Goal: Task Accomplishment & Management: Manage account settings

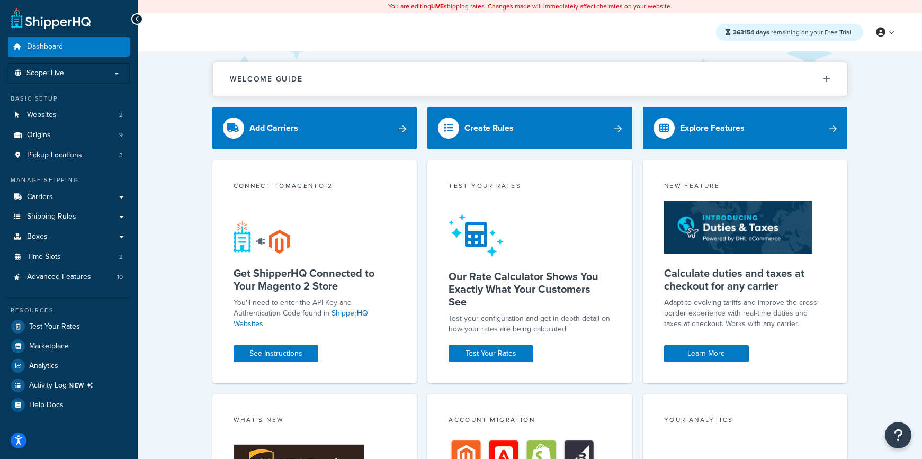
click at [55, 212] on span "Shipping Rules" at bounding box center [51, 216] width 49 height 9
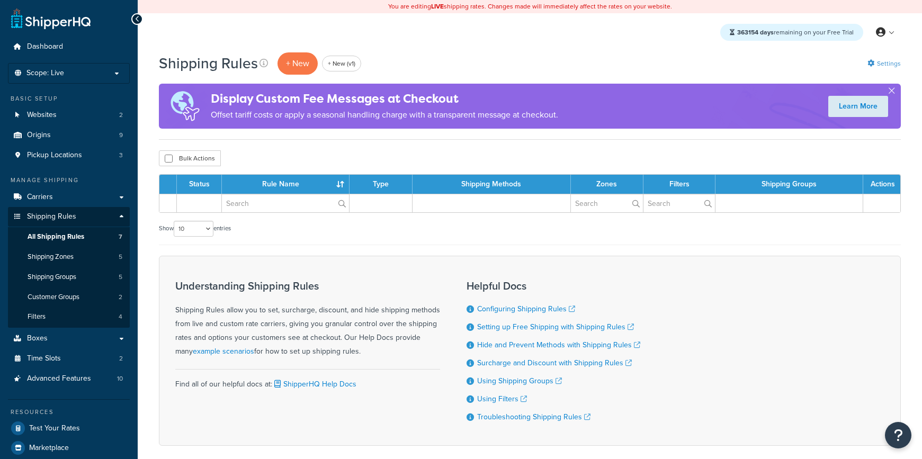
click at [886, 61] on link "Settings" at bounding box center [884, 63] width 33 height 15
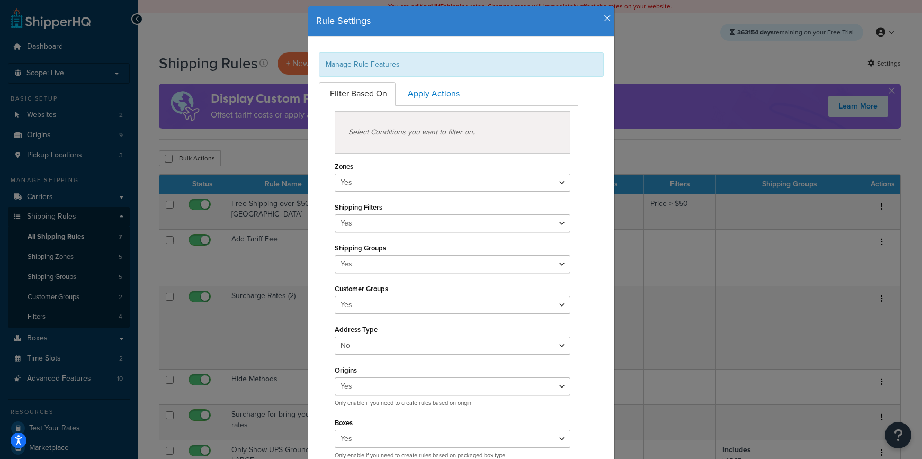
scroll to position [25, 0]
click at [606, 21] on icon "button" at bounding box center [607, 19] width 7 height 10
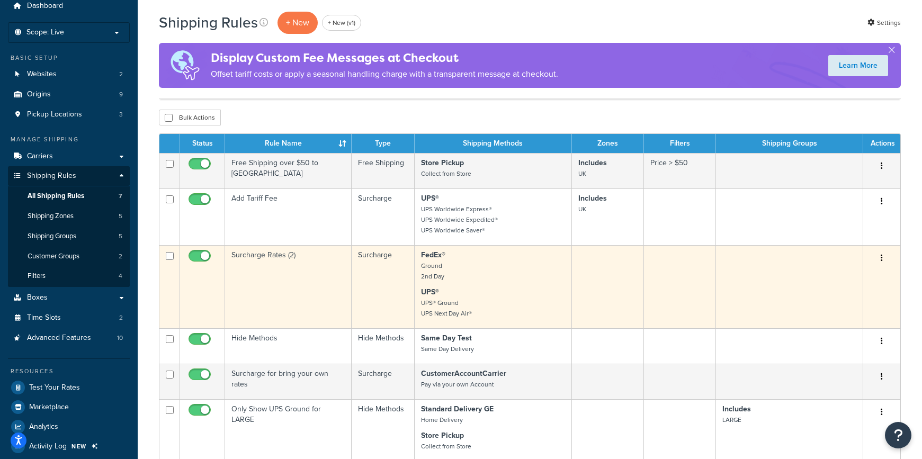
scroll to position [222, 0]
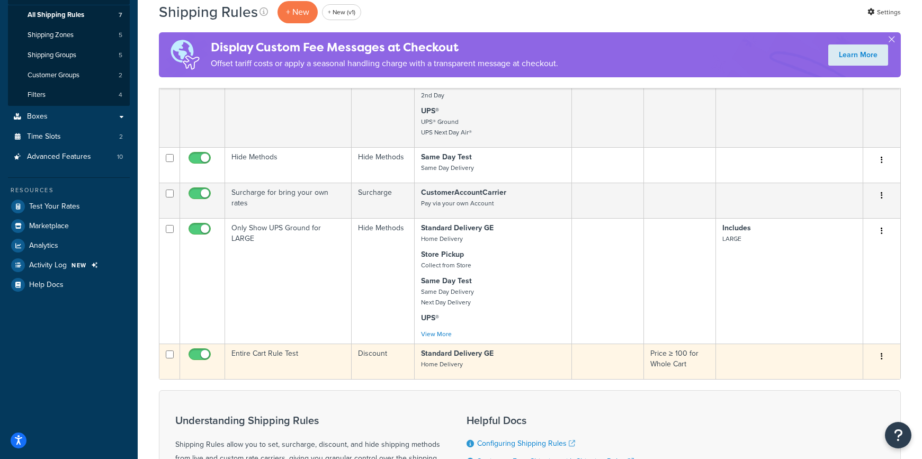
click at [301, 354] on td "Entire Cart Rule Test" at bounding box center [288, 361] width 127 height 35
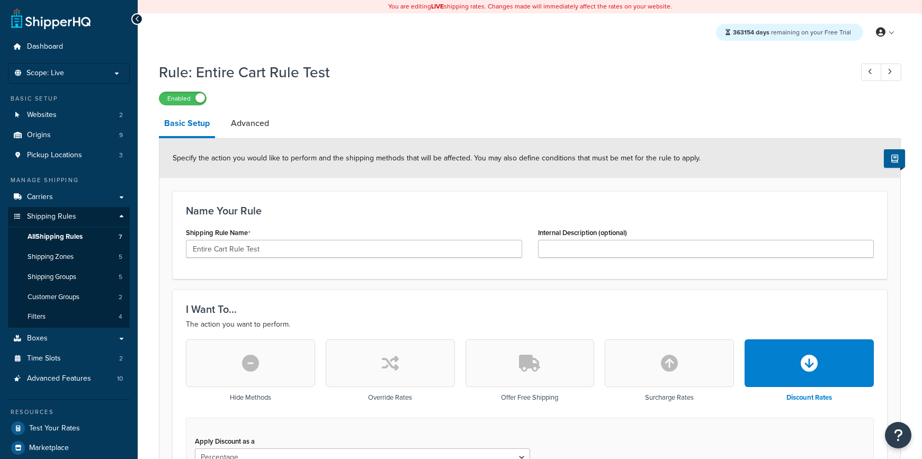
select select "PERCENTAGE"
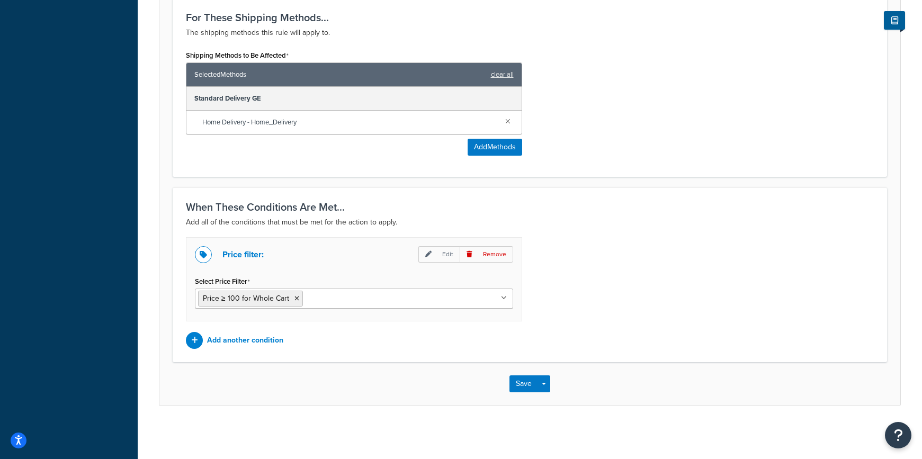
scroll to position [583, 0]
click at [272, 342] on p "Add another condition" at bounding box center [245, 341] width 76 height 15
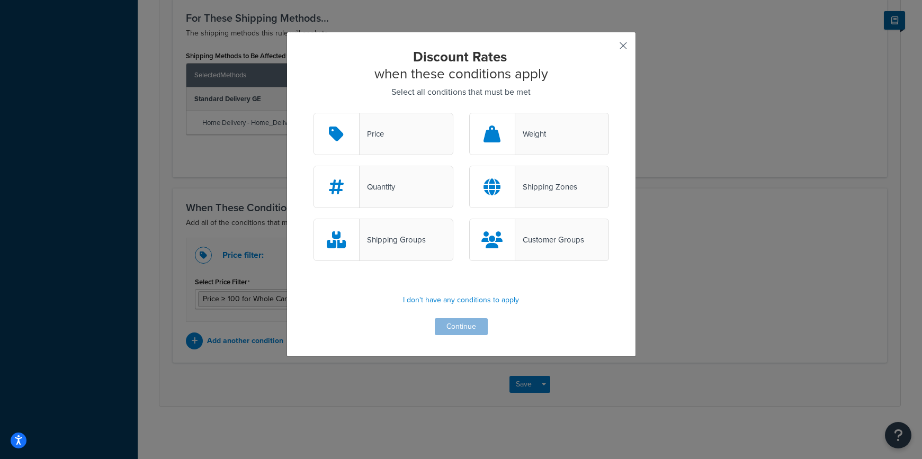
click at [609, 48] on button "button" at bounding box center [608, 49] width 3 height 3
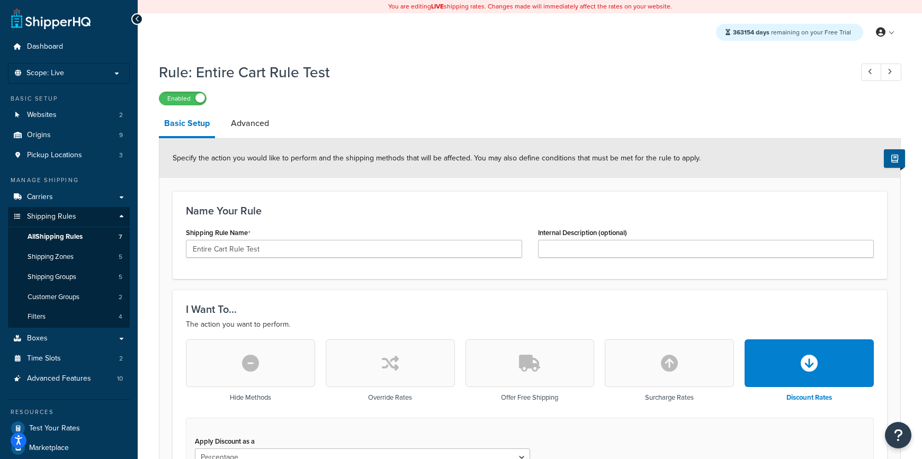
click at [54, 213] on span "Shipping Rules" at bounding box center [51, 216] width 49 height 9
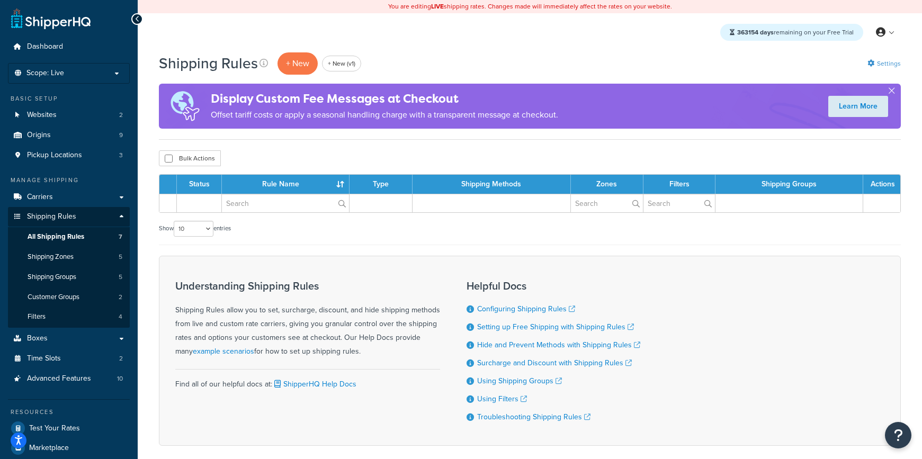
click at [882, 63] on link "Settings" at bounding box center [884, 63] width 33 height 15
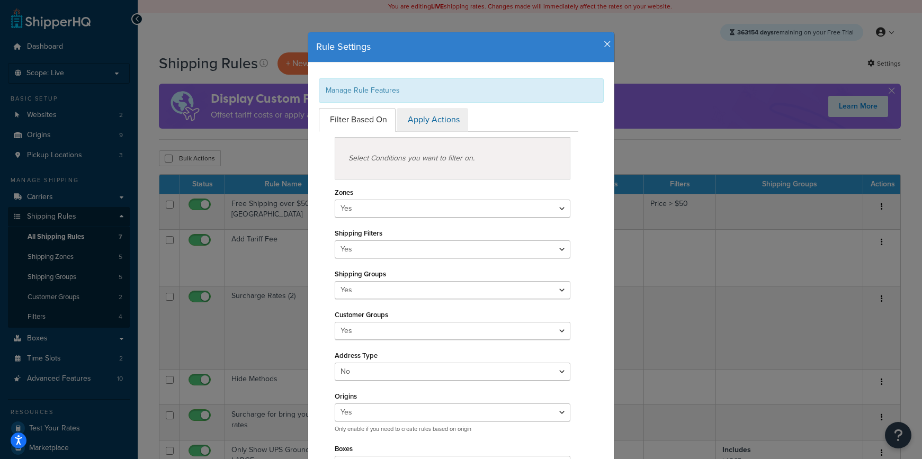
click at [446, 121] on link "Apply Actions" at bounding box center [433, 120] width 72 height 24
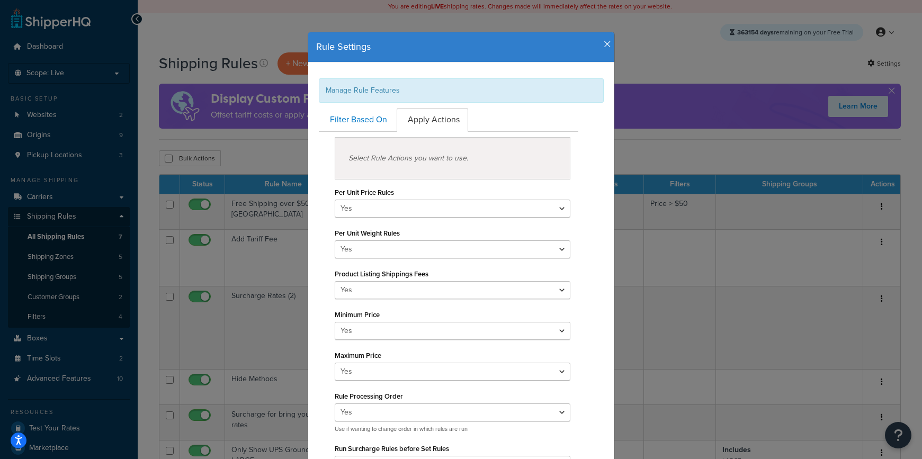
click at [603, 48] on h4 "Rule Settings" at bounding box center [461, 47] width 290 height 14
click at [607, 41] on icon "button" at bounding box center [607, 45] width 7 height 10
